Goal: Communication & Community: Answer question/provide support

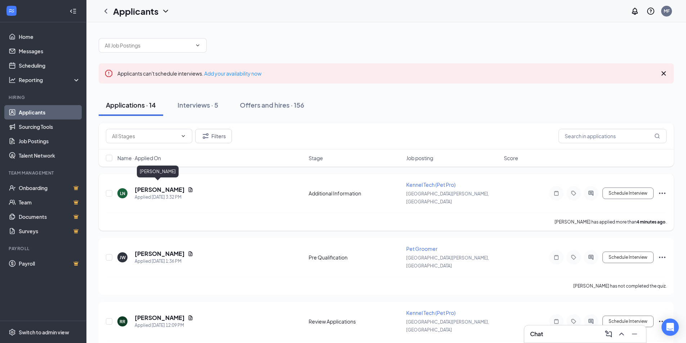
click at [151, 186] on h5 "[PERSON_NAME]" at bounding box center [160, 190] width 50 height 8
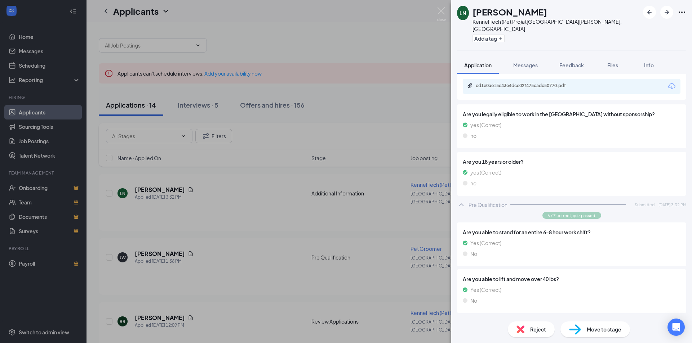
scroll to position [142, 0]
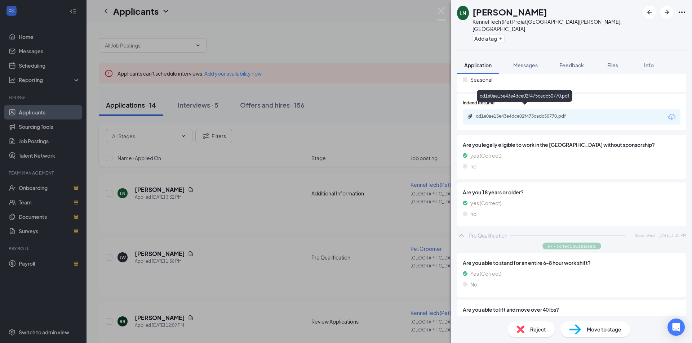
click at [502, 113] on div "cd1e0ae15e43e4dce02f475cadc50770.pdf" at bounding box center [526, 116] width 101 height 6
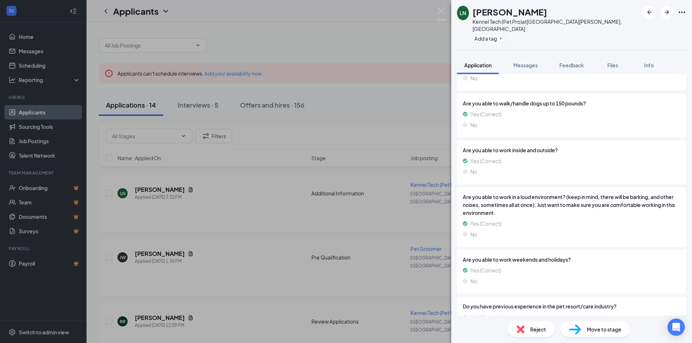
scroll to position [430, 0]
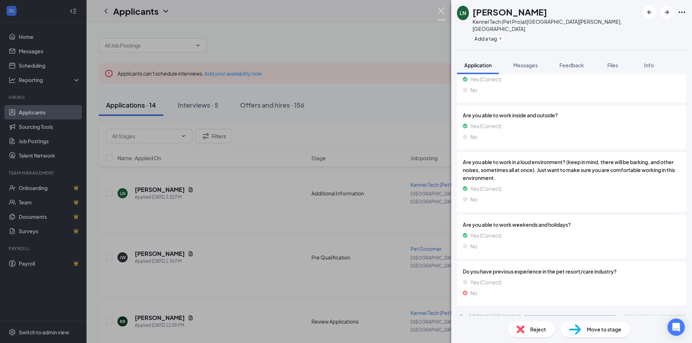
click at [440, 15] on img at bounding box center [441, 14] width 9 height 14
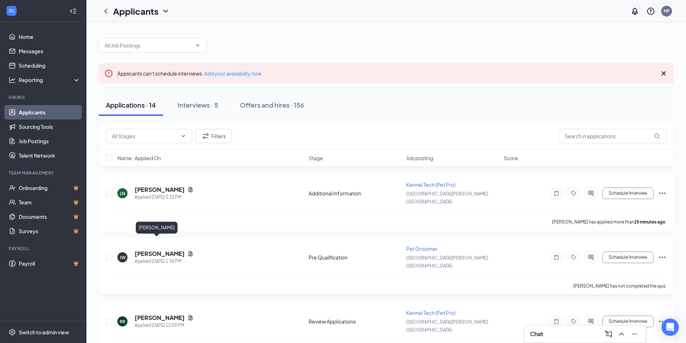
click at [155, 250] on h5 "[PERSON_NAME]" at bounding box center [160, 254] width 50 height 8
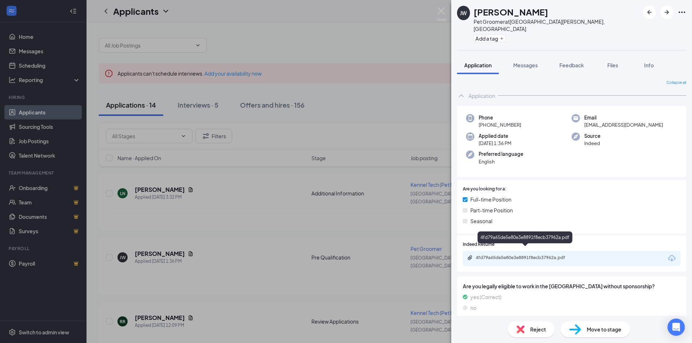
click at [503, 255] on div "4fd79a65de5e80e3e8891f8ecb37962a.pdf" at bounding box center [526, 258] width 101 height 6
click at [440, 12] on img at bounding box center [441, 14] width 9 height 14
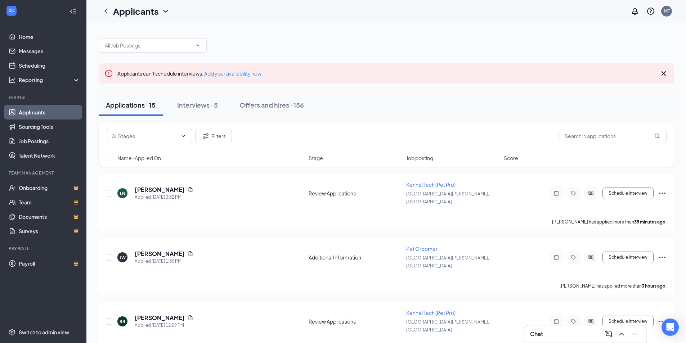
click at [558, 330] on div "Chat" at bounding box center [585, 335] width 110 height 12
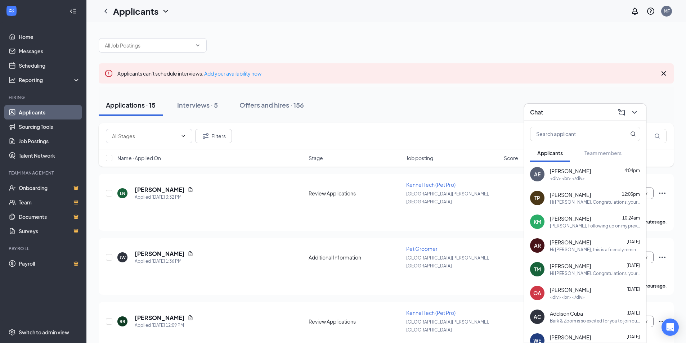
click at [558, 171] on span "[PERSON_NAME]" at bounding box center [570, 171] width 41 height 7
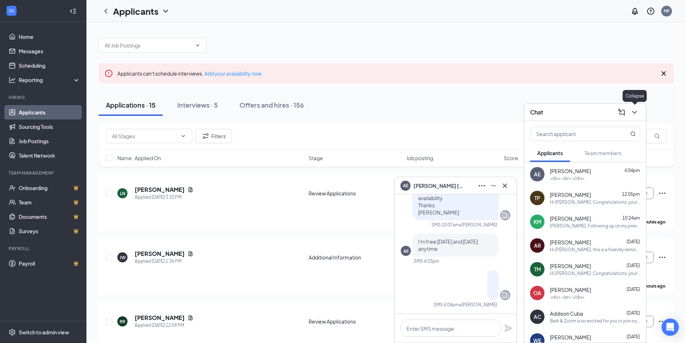
drag, startPoint x: 633, startPoint y: 111, endPoint x: 610, endPoint y: 131, distance: 30.4
click at [632, 113] on icon "ChevronDown" at bounding box center [634, 112] width 9 height 9
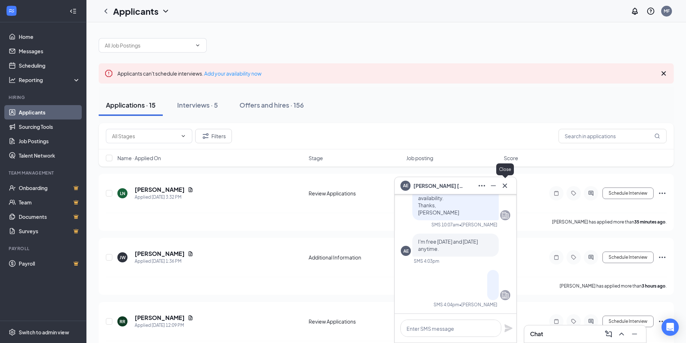
click at [503, 188] on icon "Cross" at bounding box center [505, 186] width 9 height 9
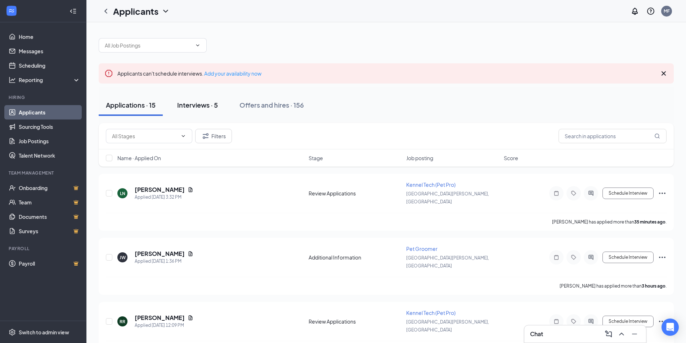
click at [190, 106] on div "Interviews · 5" at bounding box center [197, 105] width 41 height 9
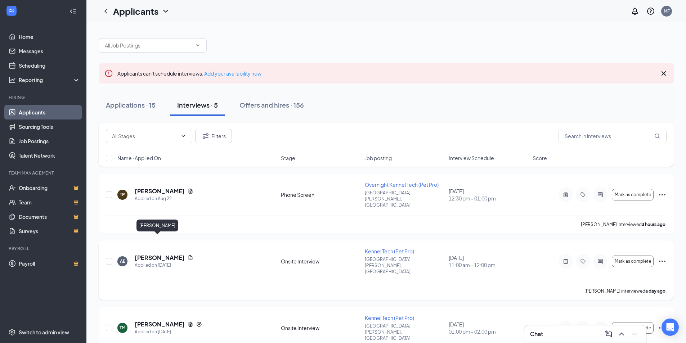
click at [159, 254] on h5 "[PERSON_NAME]" at bounding box center [160, 258] width 50 height 8
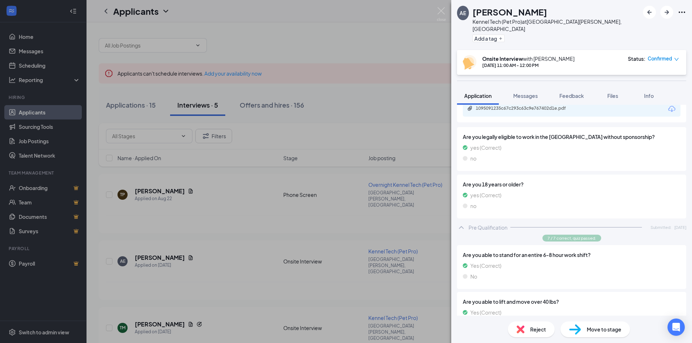
scroll to position [36, 0]
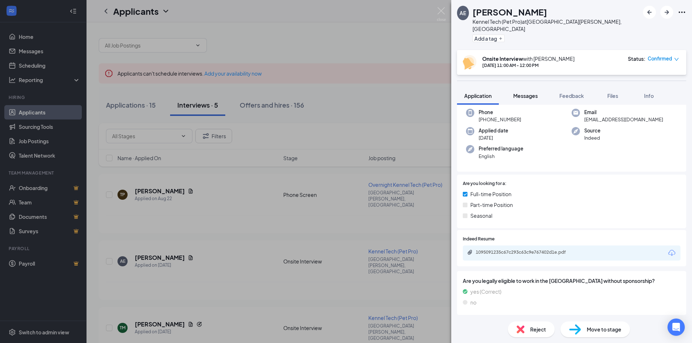
click at [528, 93] on span "Messages" at bounding box center [525, 96] width 24 height 6
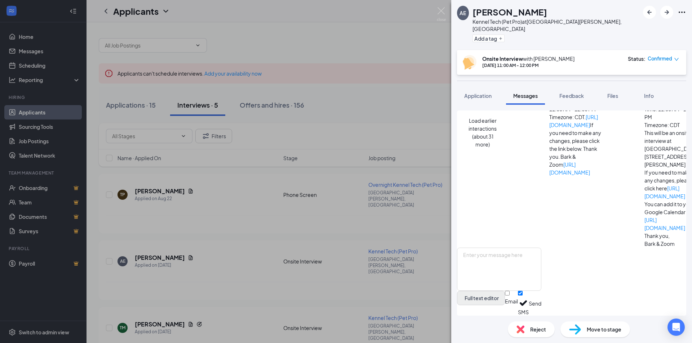
scroll to position [410, 0]
click at [515, 255] on textarea at bounding box center [499, 269] width 84 height 43
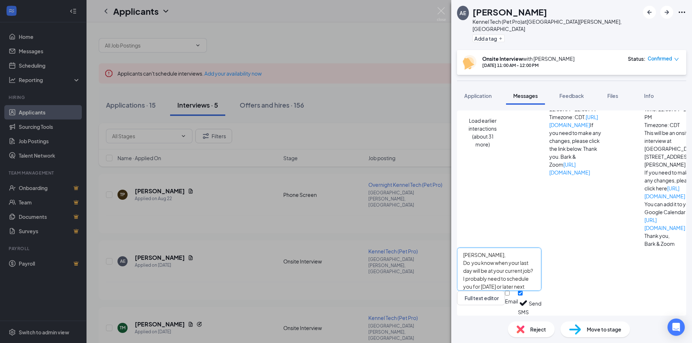
drag, startPoint x: 615, startPoint y: 263, endPoint x: 615, endPoint y: 266, distance: 3.7
click at [541, 263] on textarea "[PERSON_NAME], Do you know when your last day will be at your current job? I pr…" at bounding box center [499, 269] width 84 height 43
click at [541, 265] on textarea "[PERSON_NAME], Do you know when your last day will be at your current job? I pr…" at bounding box center [499, 269] width 84 height 43
click at [517, 281] on textarea "[PERSON_NAME], Do you know when your last day will be at your current job? Base…" at bounding box center [499, 269] width 84 height 43
click at [541, 280] on textarea "[PERSON_NAME], Do you know when your last day will be at your current job? Base…" at bounding box center [499, 269] width 84 height 43
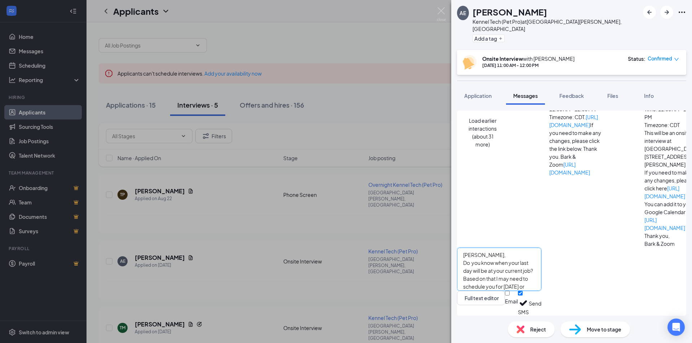
scroll to position [20, 0]
type textarea "[PERSON_NAME], Do you know when your last day will be at your current job? Base…"
click at [541, 303] on button "Send" at bounding box center [535, 303] width 13 height 25
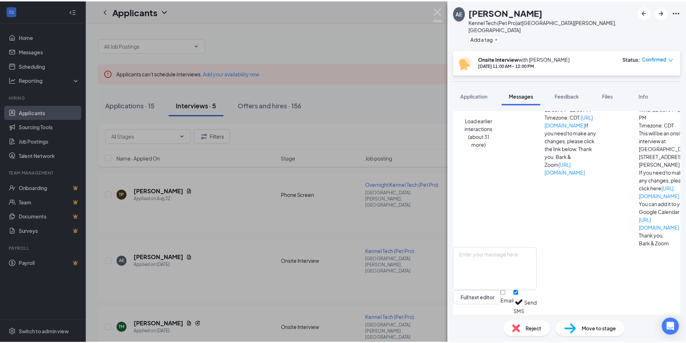
scroll to position [512, 0]
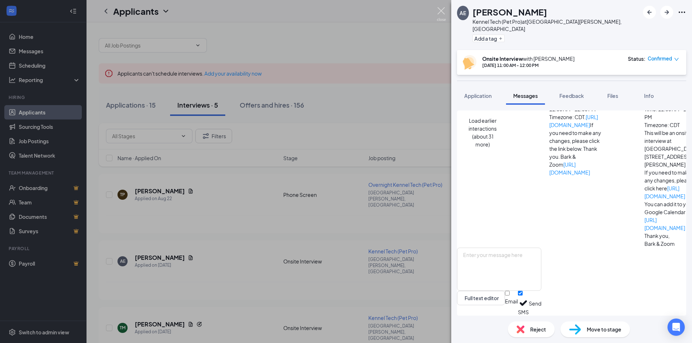
click at [442, 13] on img at bounding box center [441, 14] width 9 height 14
